Goal: Navigation & Orientation: Go to known website

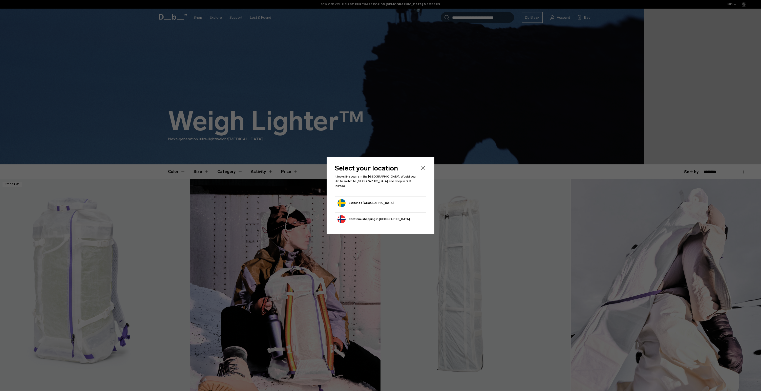
click at [383, 202] on form "Switch to [GEOGRAPHIC_DATA]" at bounding box center [380, 203] width 86 height 8
click at [365, 201] on button "Switch to [GEOGRAPHIC_DATA]" at bounding box center [365, 203] width 56 height 8
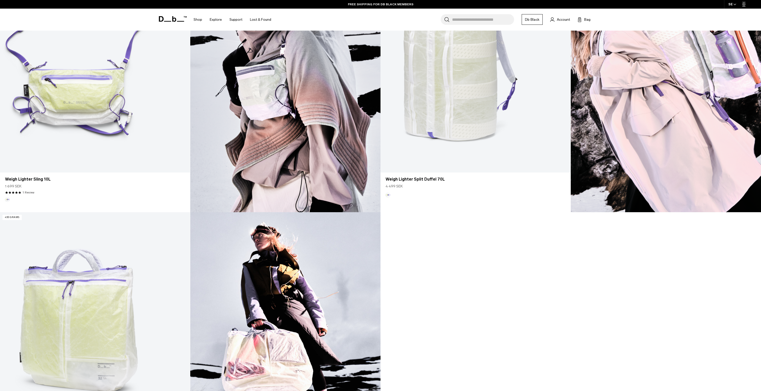
scroll to position [497, 0]
